Goal: Find specific page/section: Find specific page/section

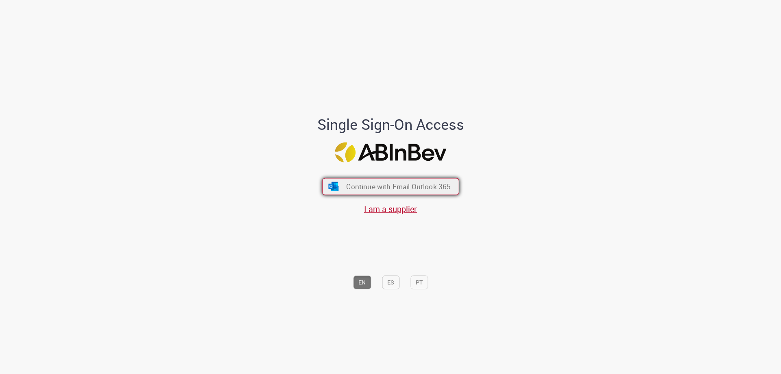
click at [386, 188] on span "Continue with Email Outlook 365" at bounding box center [398, 186] width 105 height 9
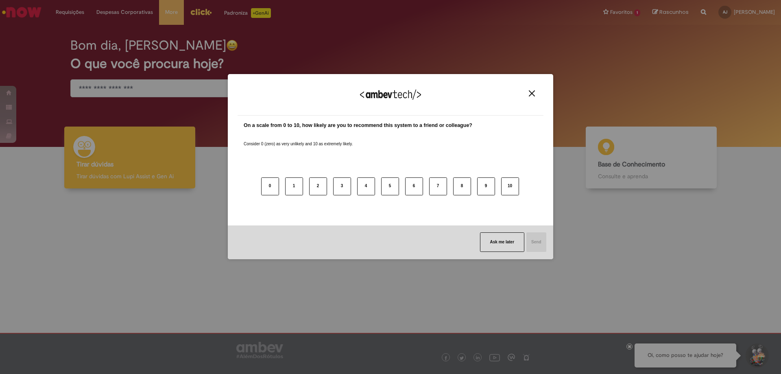
click at [528, 93] on button "Close" at bounding box center [531, 93] width 11 height 7
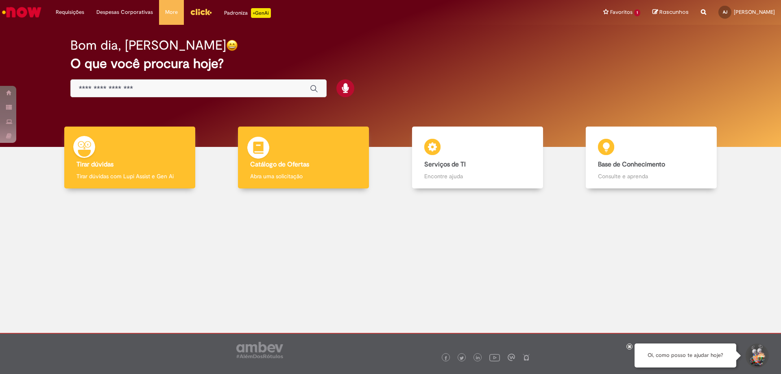
click at [270, 153] on img at bounding box center [258, 149] width 24 height 24
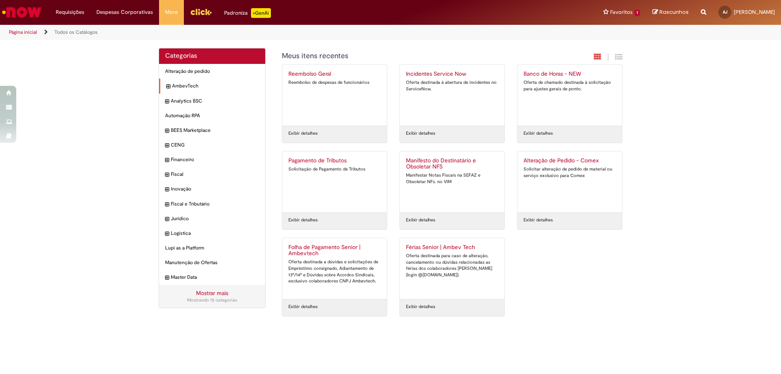
click at [168, 86] on icon "expandir categoria AmbevTech" at bounding box center [168, 87] width 4 height 8
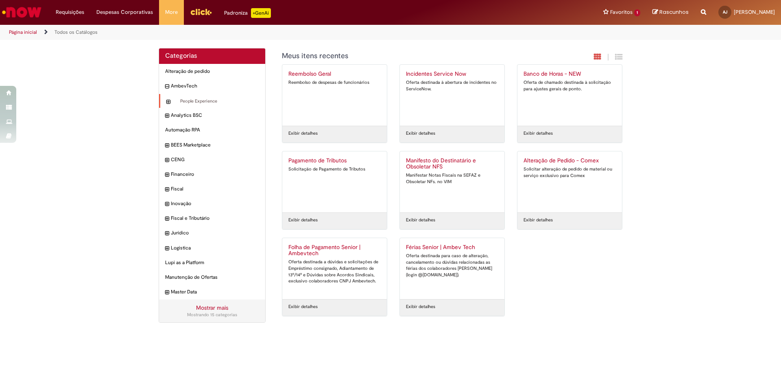
click at [168, 102] on icon "expandir categoria People Experience" at bounding box center [168, 102] width 4 height 8
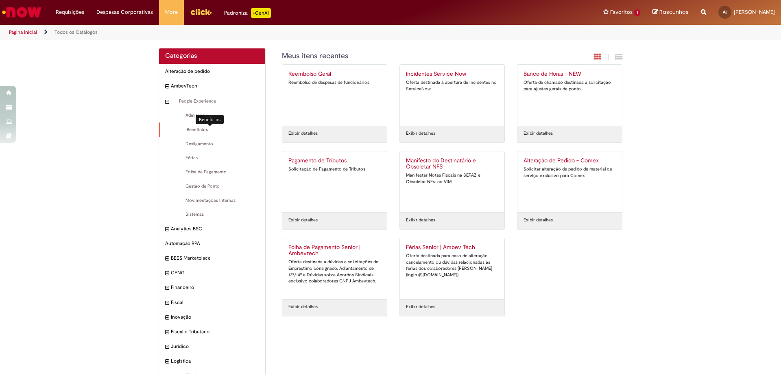
click at [192, 131] on span "Benefícios Itens" at bounding box center [212, 129] width 93 height 7
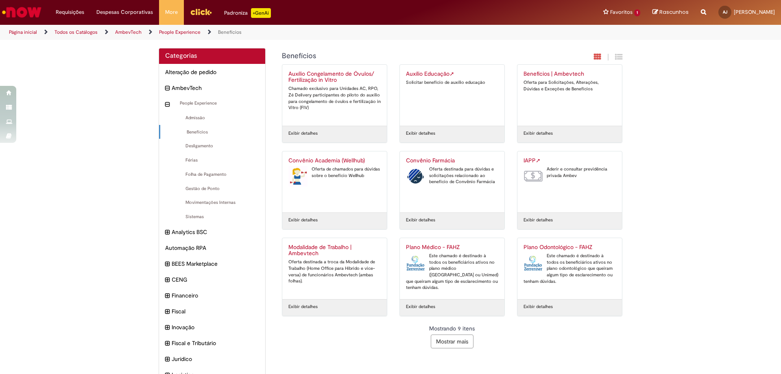
click at [580, 180] on div "IAPP ➚ Aderir e consultar previdência privada Ambev" at bounding box center [569, 181] width 92 height 49
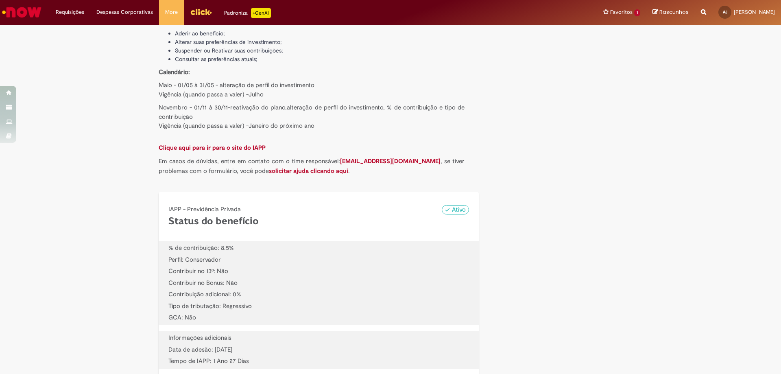
scroll to position [298, 0]
